Goal: Transaction & Acquisition: Download file/media

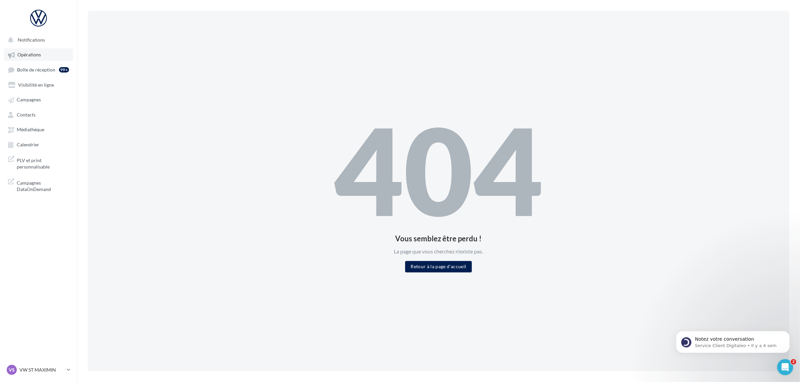
click at [29, 50] on link "Opérations" at bounding box center [38, 54] width 69 height 12
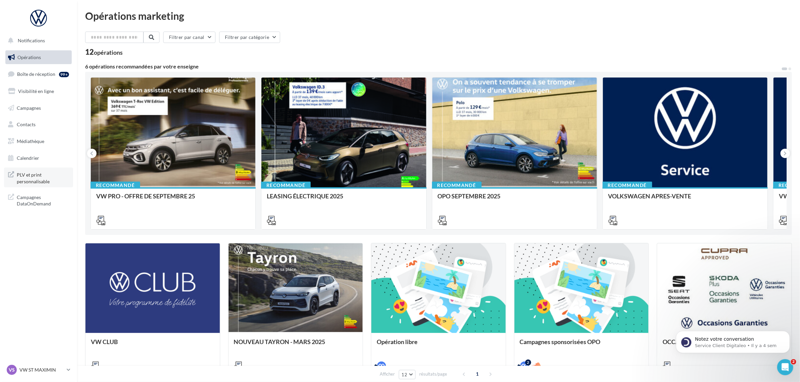
click at [49, 175] on span "PLV et print personnalisable" at bounding box center [43, 177] width 52 height 14
click at [35, 139] on span "Médiathèque" at bounding box center [30, 141] width 27 height 6
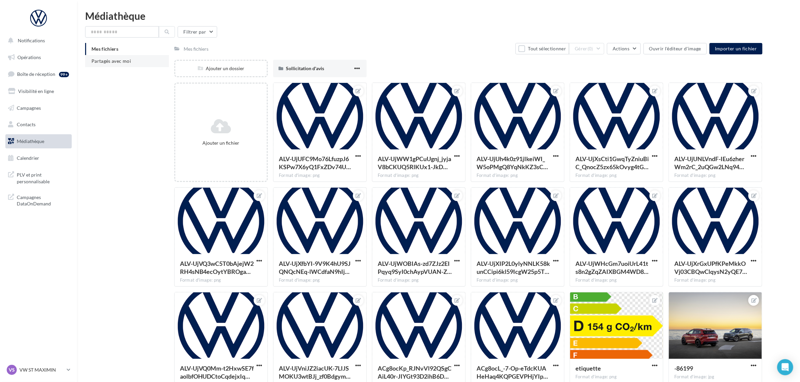
click at [110, 66] on li "Partagés avec moi" at bounding box center [127, 61] width 84 height 12
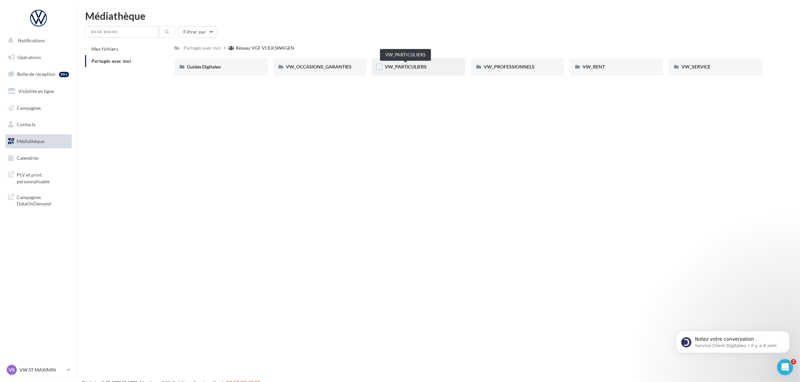
click at [422, 68] on span "VW_PARTICULIERS" at bounding box center [406, 67] width 42 height 6
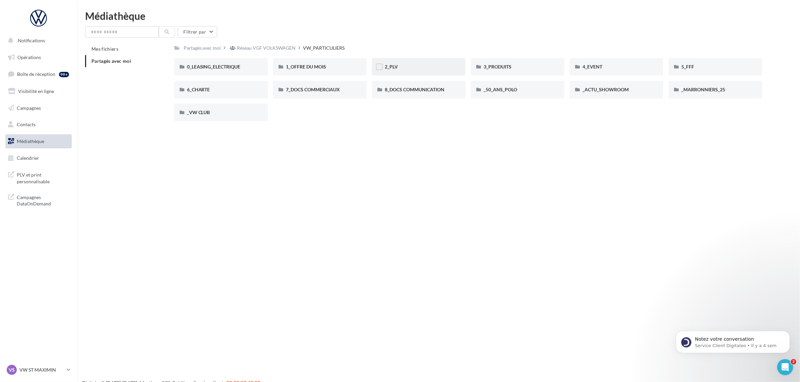
click at [410, 65] on div "2_PLV" at bounding box center [419, 66] width 68 height 7
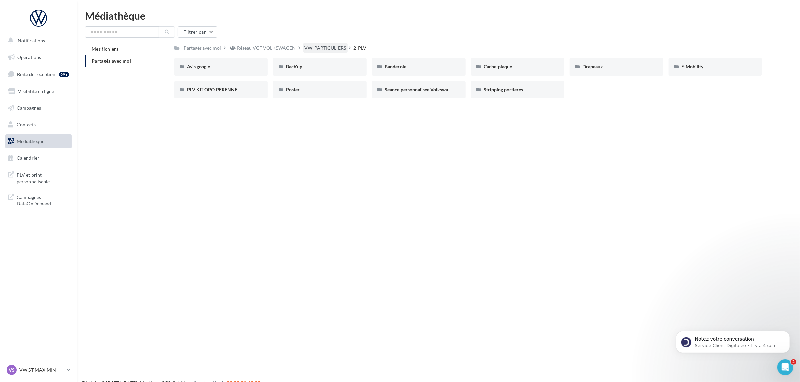
click at [316, 49] on div "VW_PARTICULIERS" at bounding box center [326, 48] width 42 height 7
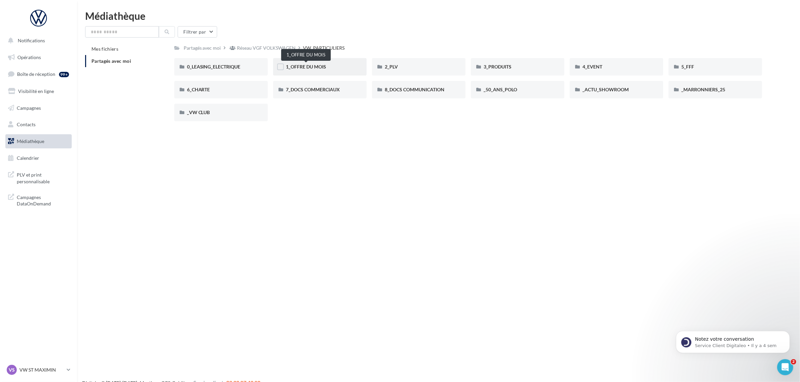
click at [324, 66] on span "1_OFFRE DU MOIS" at bounding box center [306, 67] width 40 height 6
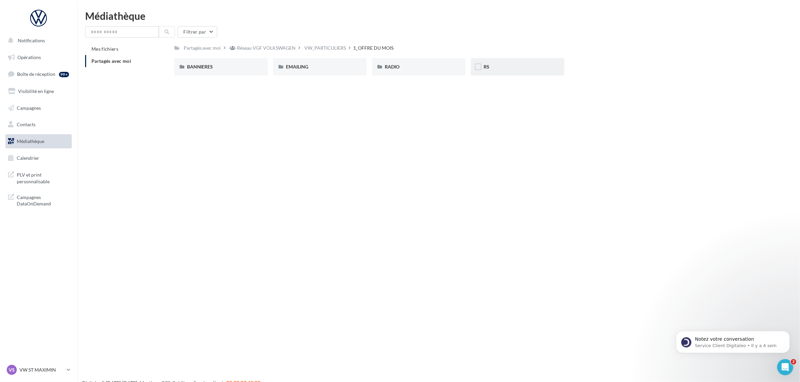
click at [492, 65] on div "RS" at bounding box center [518, 66] width 68 height 7
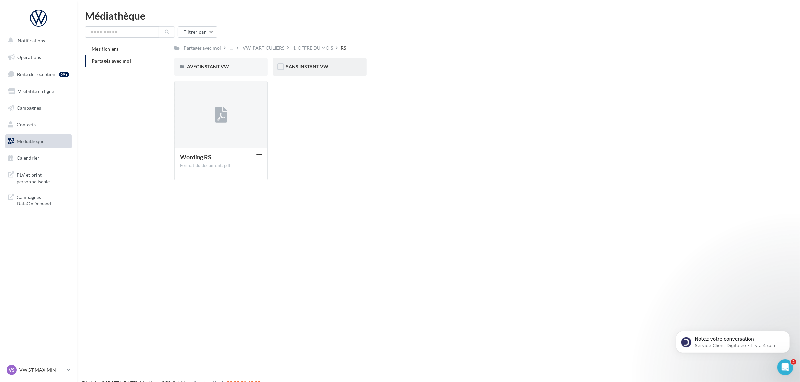
click at [342, 68] on div "SANS INSTANT VW" at bounding box center [320, 66] width 68 height 7
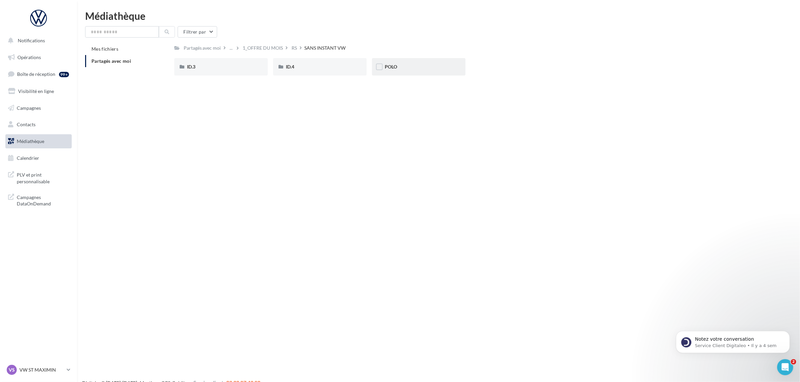
click at [398, 66] on div "POLO" at bounding box center [419, 66] width 68 height 7
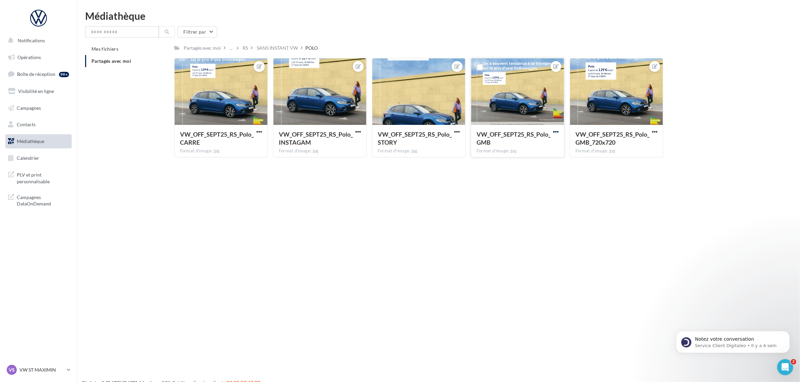
click at [554, 129] on span "button" at bounding box center [556, 132] width 6 height 6
click at [533, 161] on button "Télécharger" at bounding box center [525, 162] width 71 height 17
click at [265, 47] on div "SANS INSTANT VW" at bounding box center [277, 48] width 41 height 7
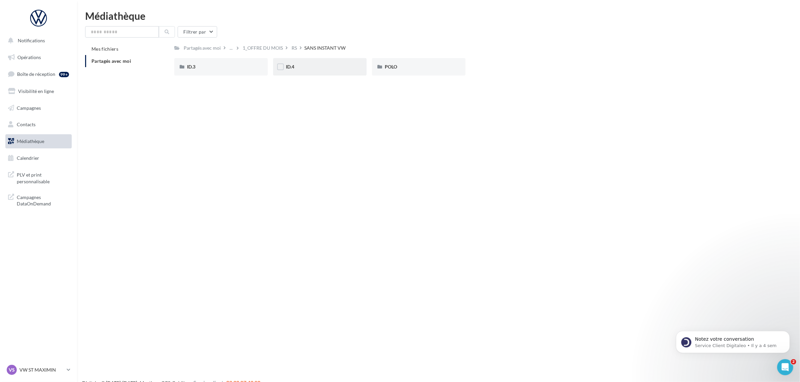
click at [315, 60] on div "ID.4" at bounding box center [320, 66] width 94 height 17
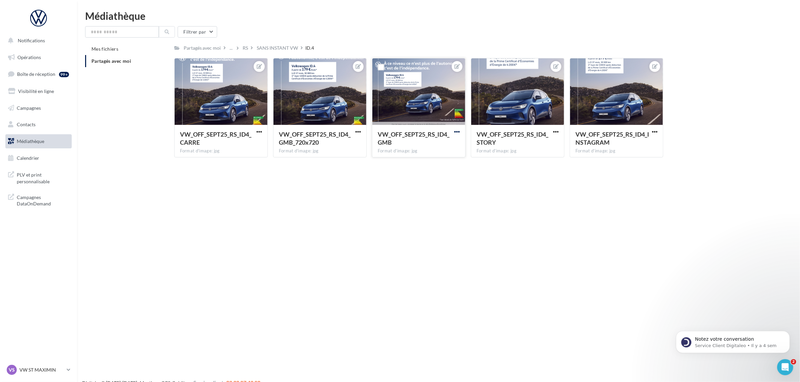
click at [459, 133] on span "button" at bounding box center [457, 132] width 6 height 6
click at [432, 159] on button "Télécharger" at bounding box center [426, 162] width 71 height 17
click at [273, 46] on div "SANS INSTANT VW" at bounding box center [277, 48] width 41 height 7
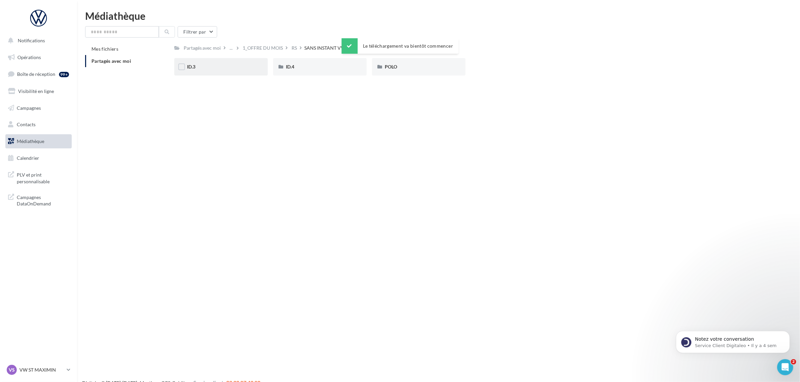
click at [231, 68] on div "ID.3" at bounding box center [221, 66] width 68 height 7
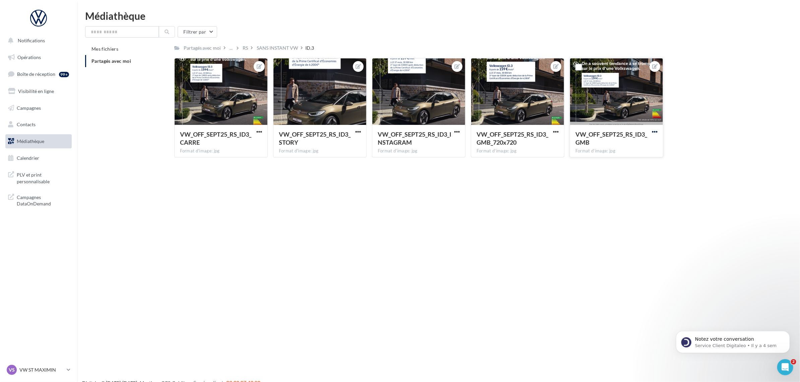
drag, startPoint x: 657, startPoint y: 130, endPoint x: 653, endPoint y: 133, distance: 5.8
click at [657, 130] on span "button" at bounding box center [655, 132] width 6 height 6
click at [632, 165] on button "Télécharger" at bounding box center [623, 162] width 71 height 17
